Goal: Task Accomplishment & Management: Manage account settings

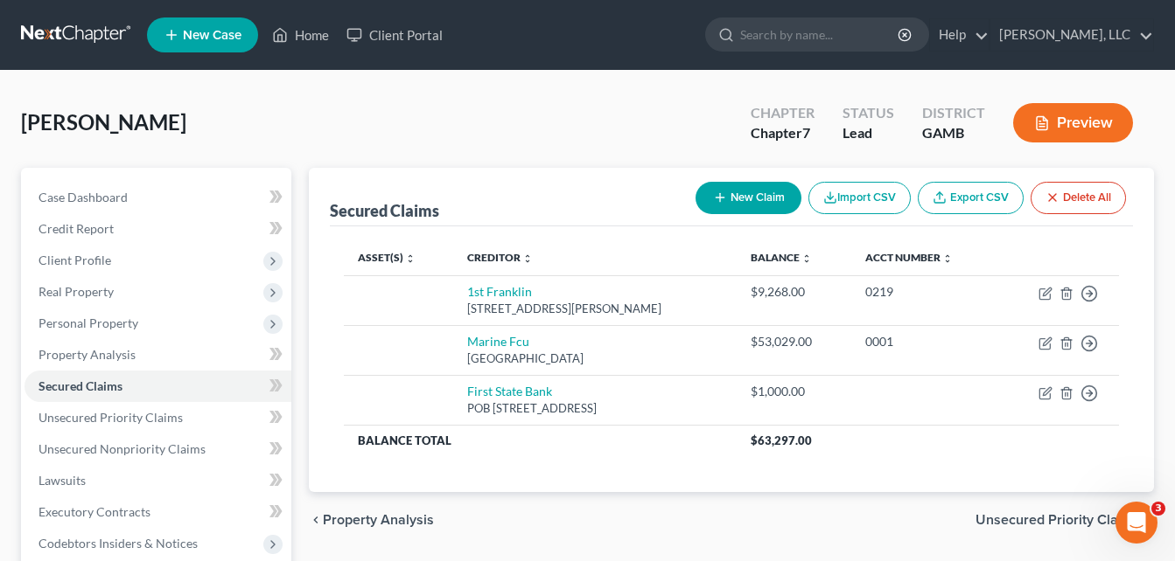
click at [296, 93] on div "[PERSON_NAME] Upgraded Chapter Chapter 7 Status Lead District [GEOGRAPHIC_DATA]…" at bounding box center [587, 130] width 1133 height 76
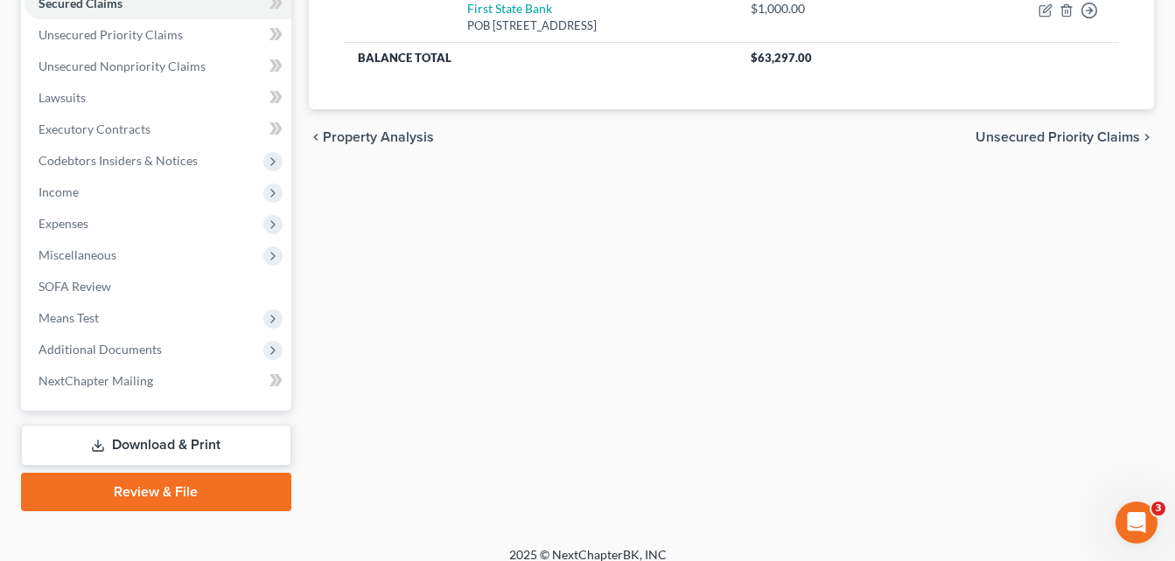
scroll to position [400, 0]
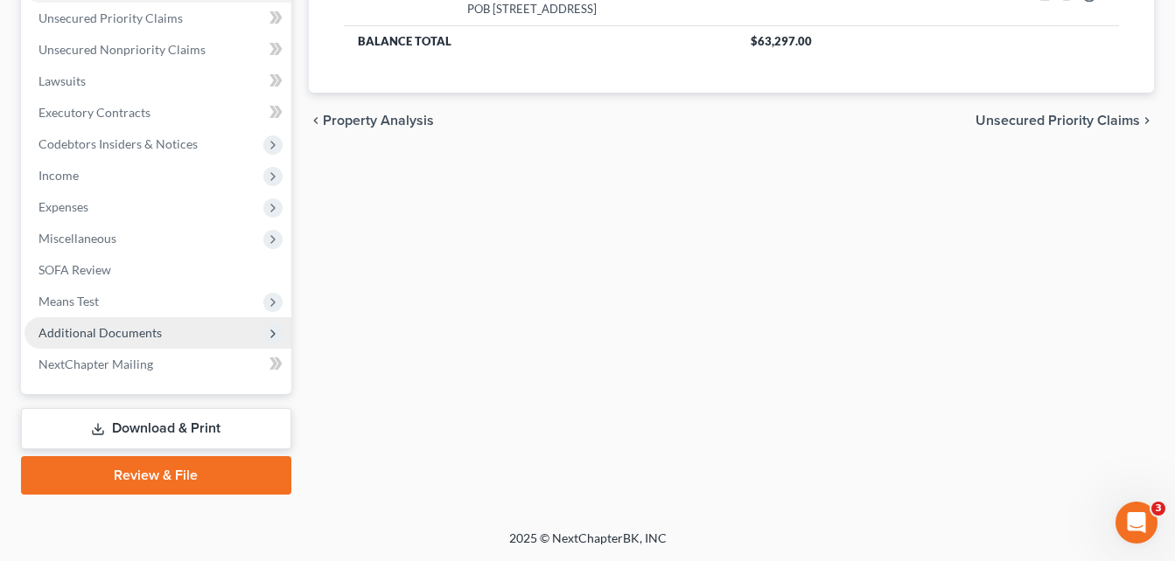
click at [127, 338] on span "Additional Documents" at bounding box center [99, 332] width 123 height 15
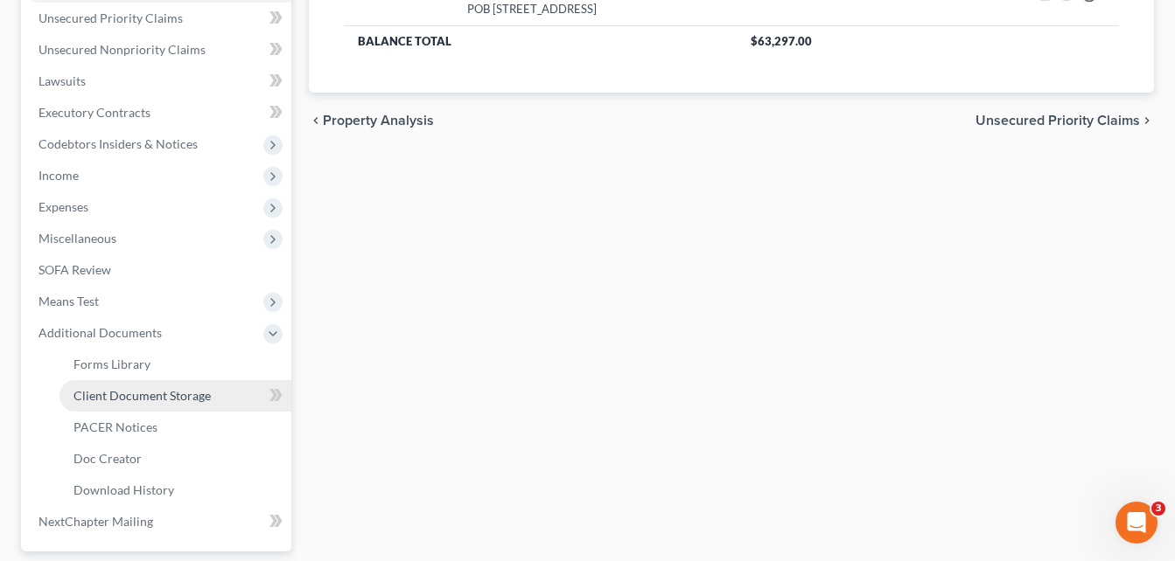
click at [150, 394] on span "Client Document Storage" at bounding box center [141, 395] width 137 height 15
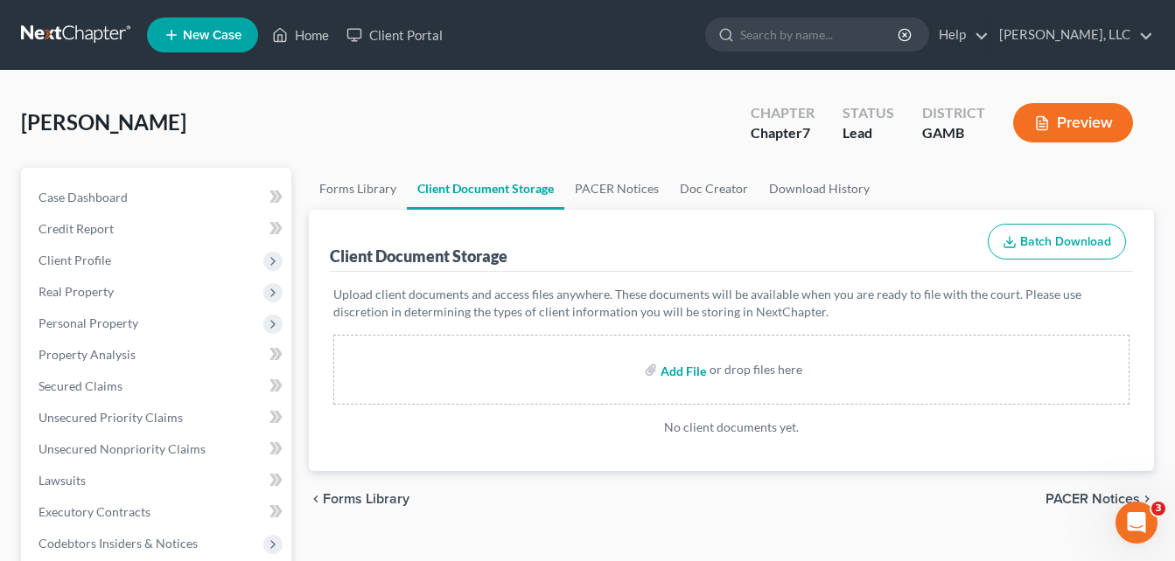
click at [680, 368] on input "file" at bounding box center [681, 369] width 42 height 31
type input "C:\fakepath\[PERSON_NAME], CREDIT REPORT.pdf"
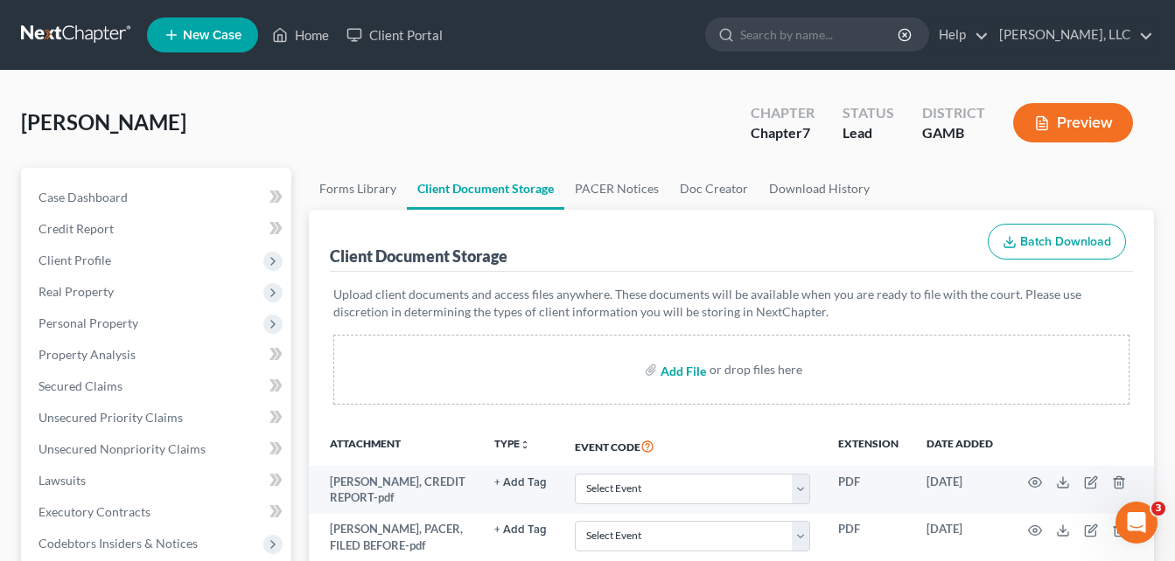
click at [679, 371] on input "file" at bounding box center [681, 369] width 42 height 31
type input "C:\fakepath\2023 tax return.pdf"
click at [303, 37] on link "Home" at bounding box center [300, 34] width 74 height 31
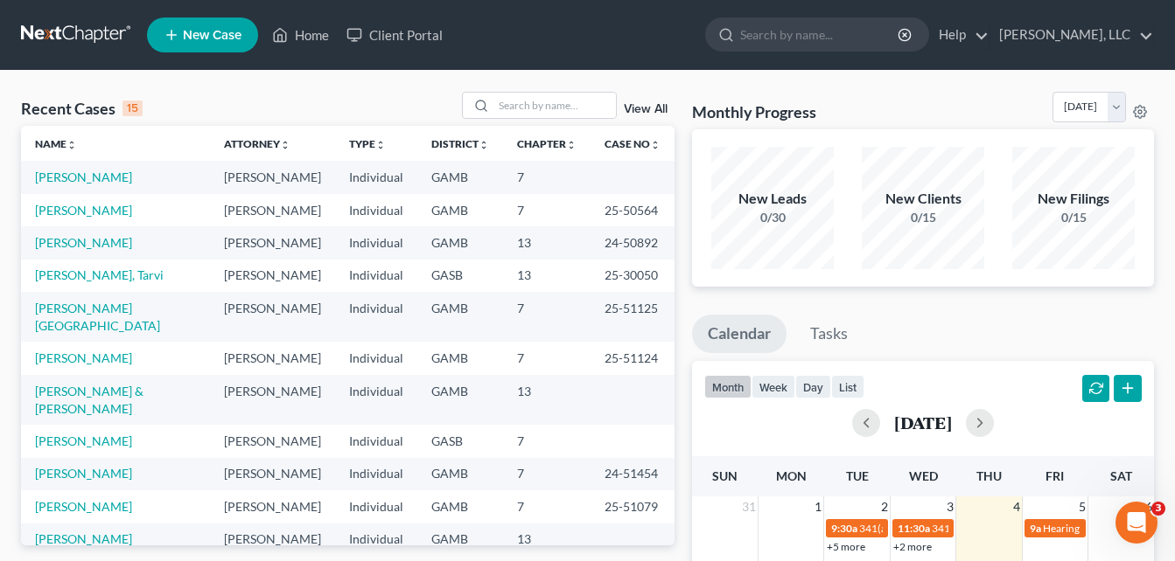
click at [513, 108] on input "search" at bounding box center [554, 105] width 122 height 25
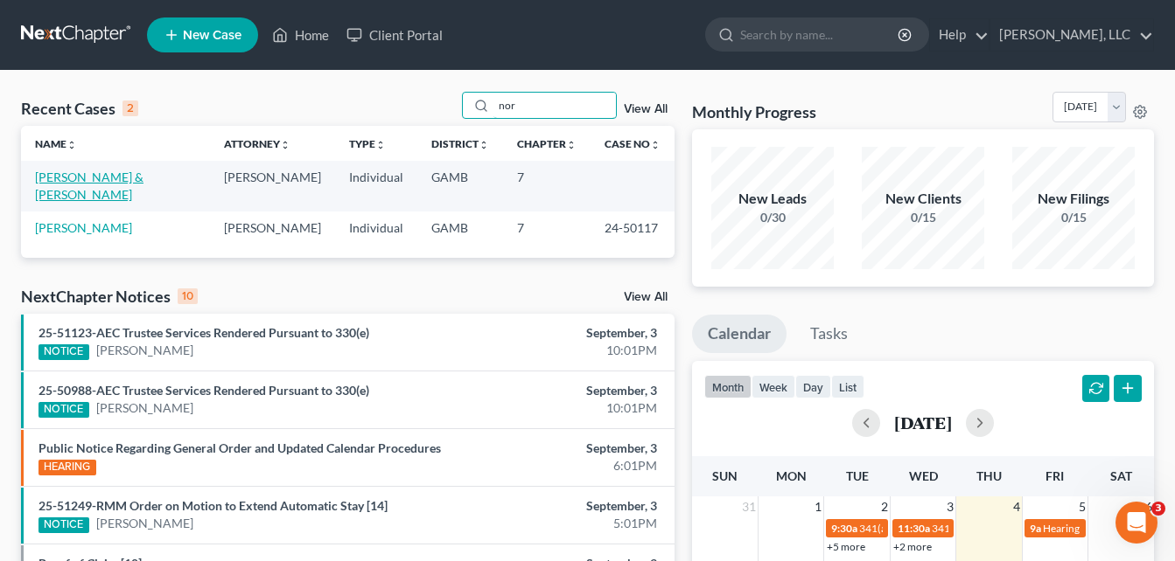
type input "nor"
click at [122, 171] on link "[PERSON_NAME] & [PERSON_NAME]" at bounding box center [89, 186] width 108 height 32
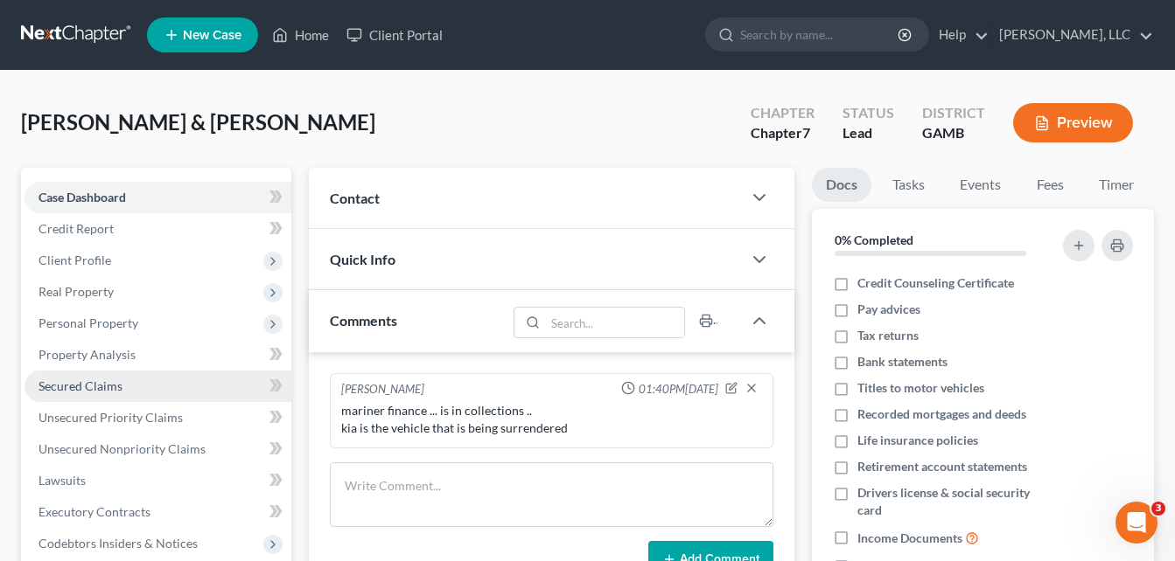
click at [71, 396] on link "Secured Claims" at bounding box center [157, 386] width 267 height 31
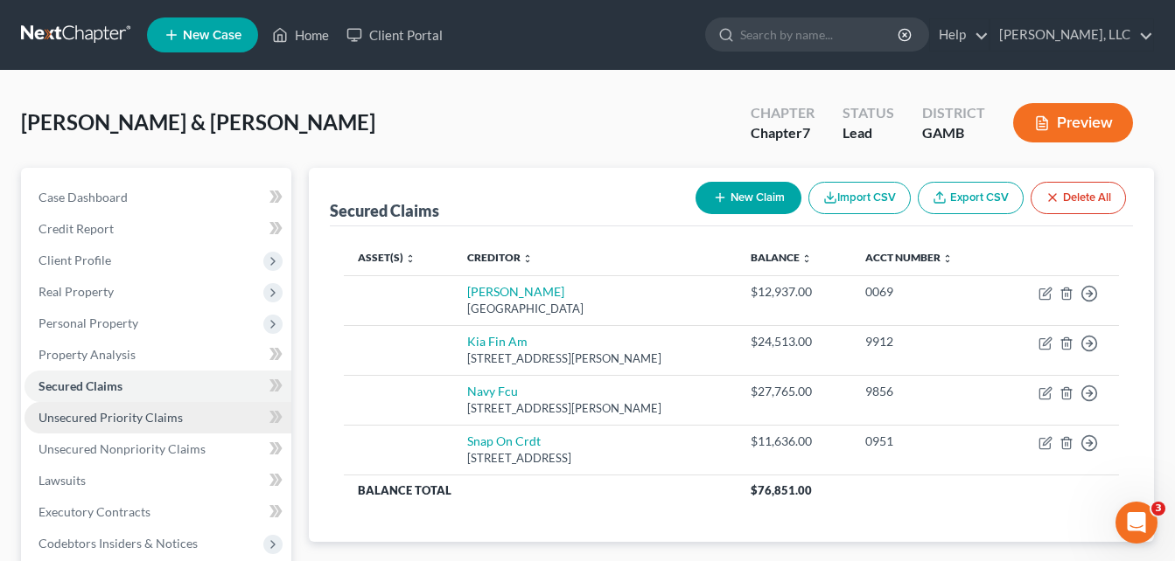
click at [81, 418] on span "Unsecured Priority Claims" at bounding box center [110, 417] width 144 height 15
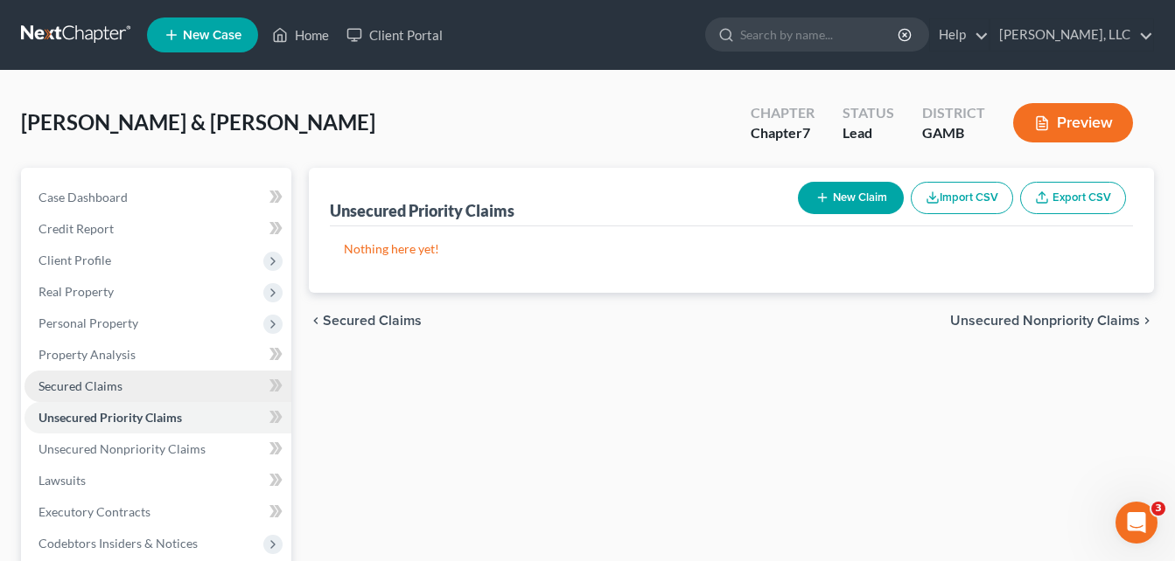
click at [77, 382] on span "Secured Claims" at bounding box center [80, 386] width 84 height 15
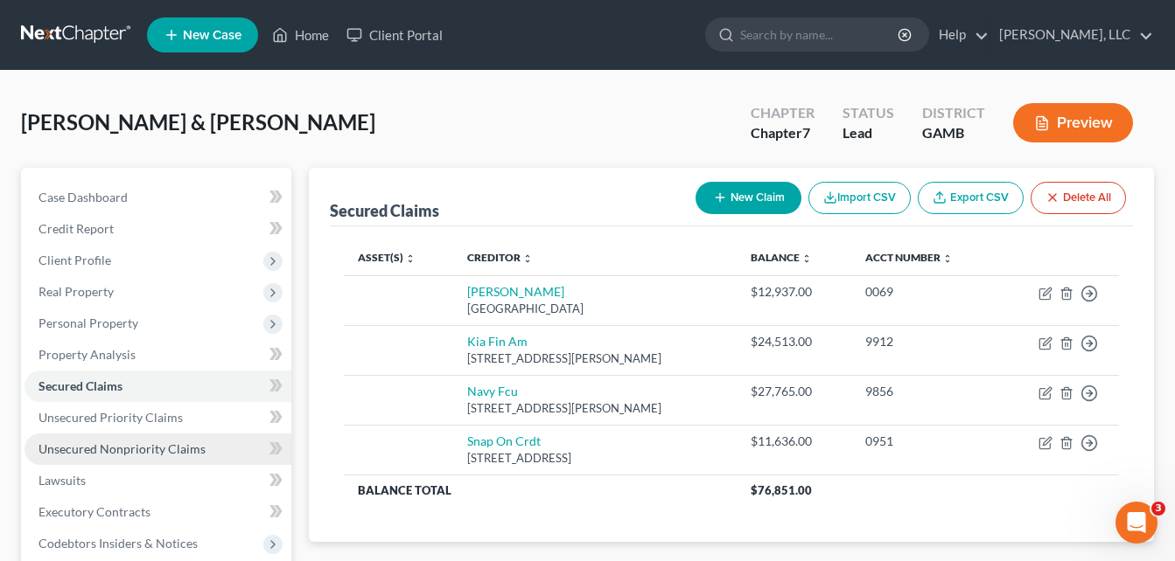
click at [109, 447] on span "Unsecured Nonpriority Claims" at bounding box center [121, 449] width 167 height 15
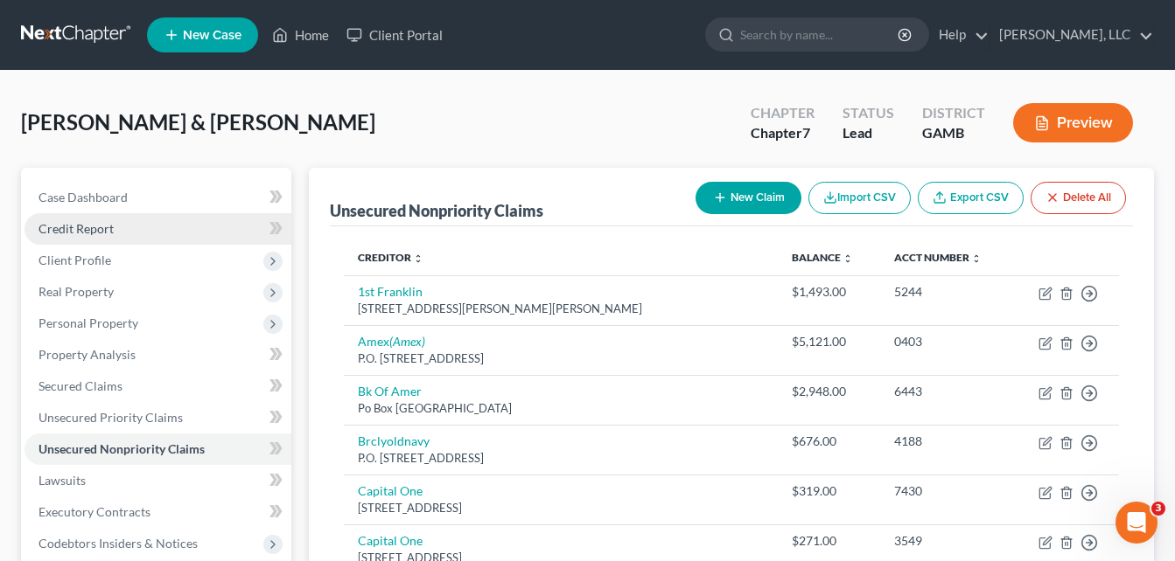
click at [61, 219] on link "Credit Report" at bounding box center [157, 228] width 267 height 31
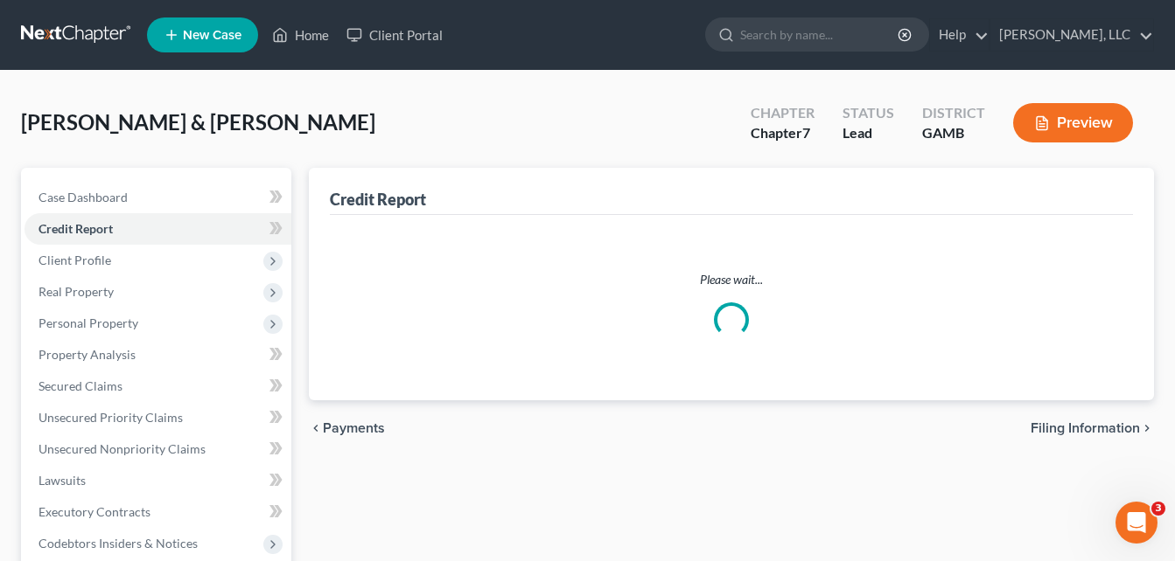
click at [300, 171] on div "Credit Report Please wait... chevron_left Payments Filing Information chevron_r…" at bounding box center [731, 531] width 862 height 727
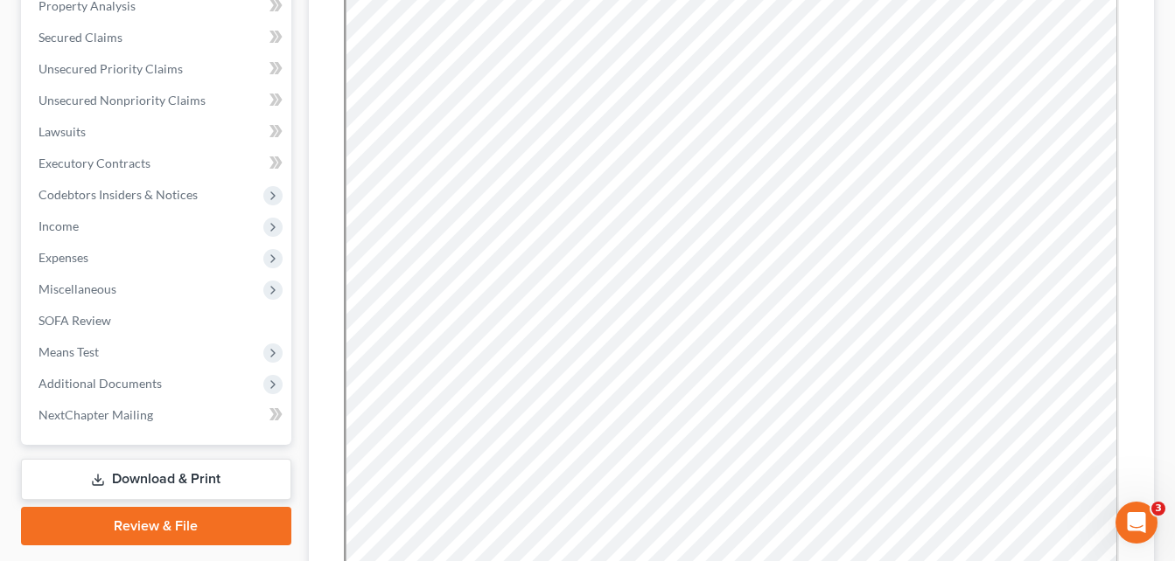
scroll to position [420, 0]
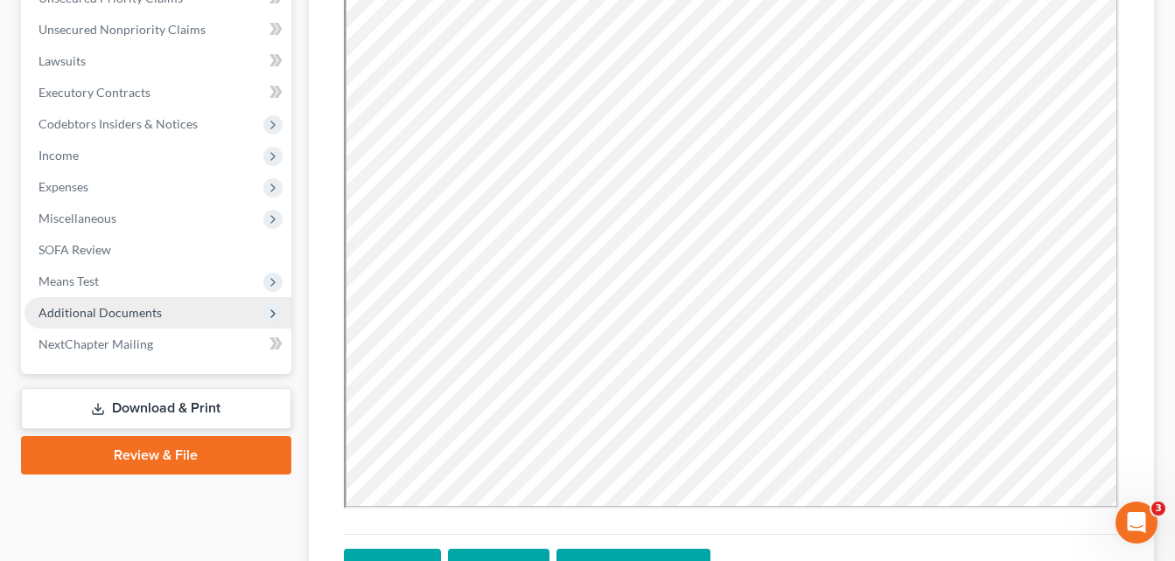
click at [114, 307] on span "Additional Documents" at bounding box center [99, 312] width 123 height 15
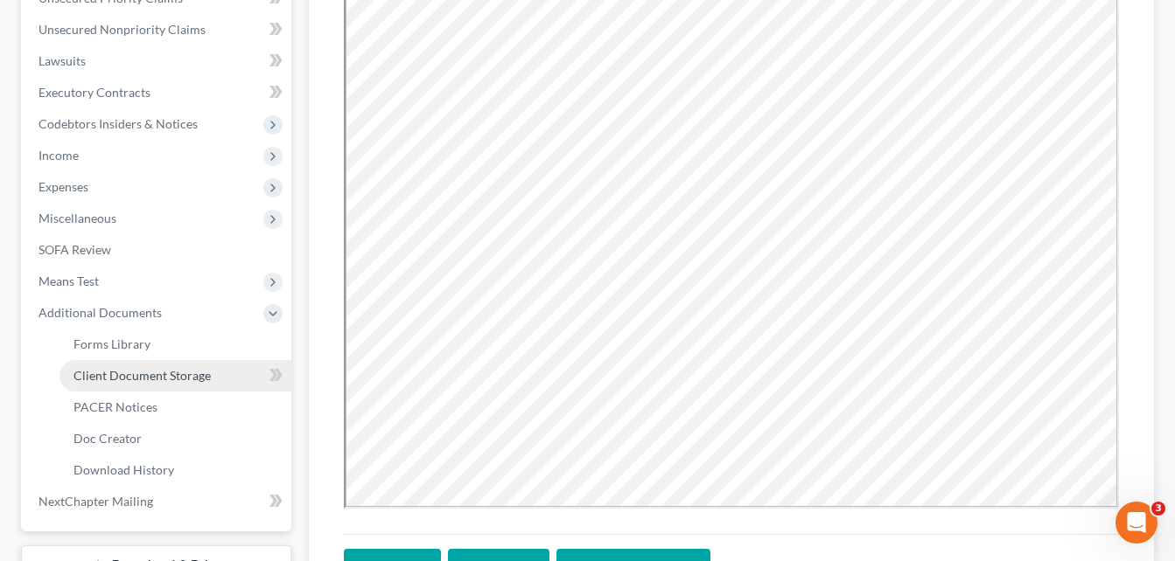
click at [143, 381] on span "Client Document Storage" at bounding box center [141, 375] width 137 height 15
